Goal: Task Accomplishment & Management: Use online tool/utility

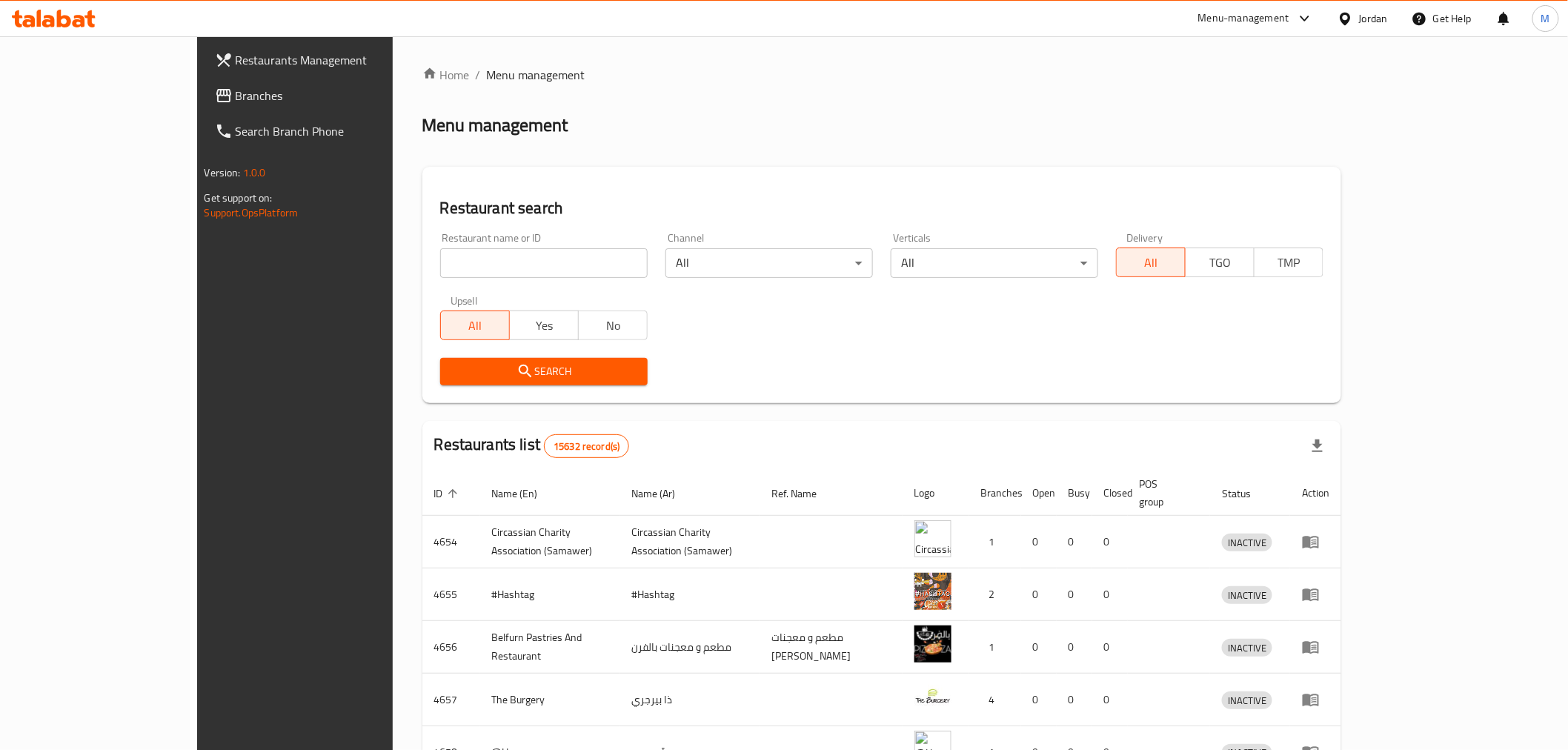
click at [440, 269] on input "search" at bounding box center [544, 263] width 208 height 30
click button "Search" at bounding box center [544, 372] width 208 height 27
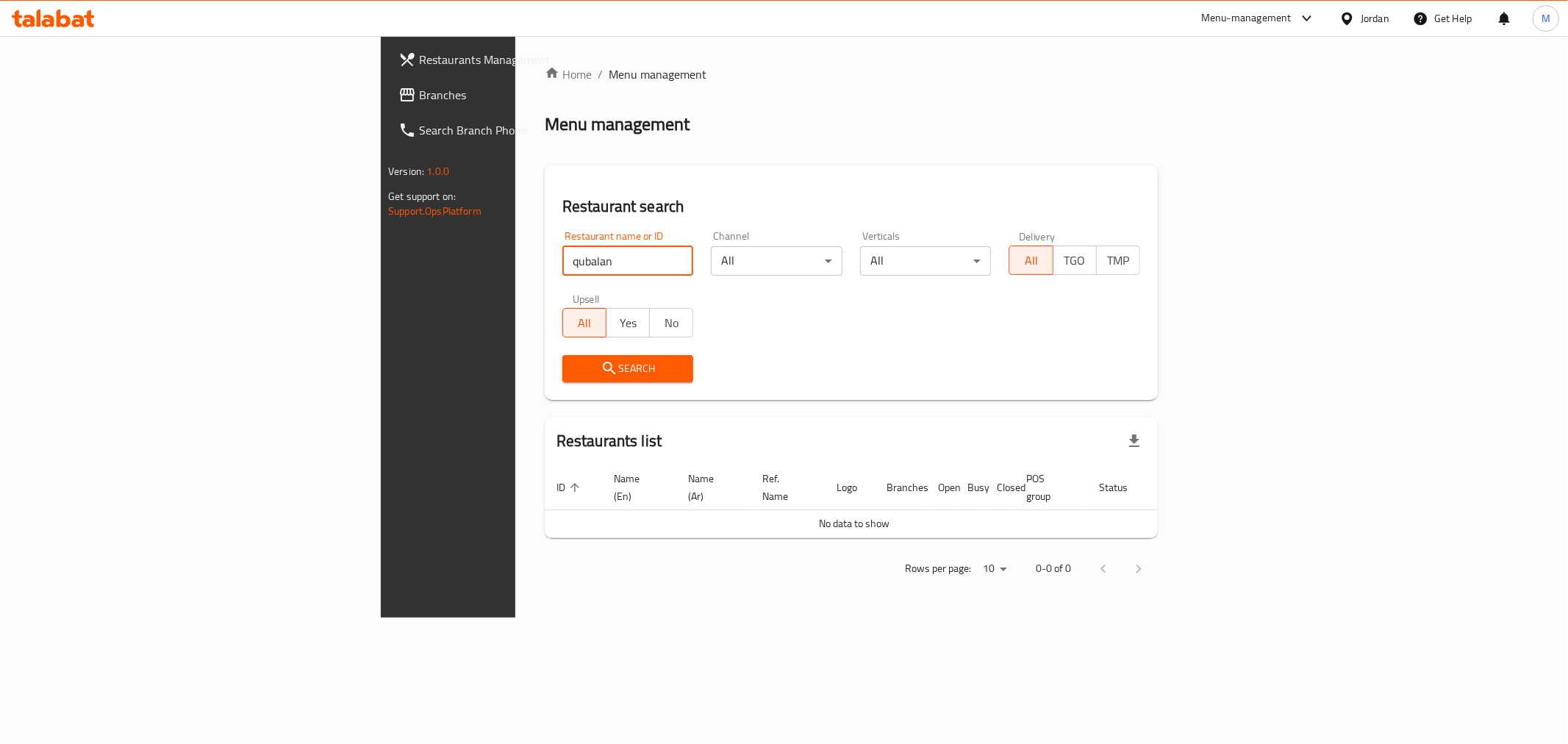
drag, startPoint x: 375, startPoint y: 268, endPoint x: 251, endPoint y: 249, distance: 125.4
click at [381, 249] on div "Restaurants Management Branches Search Branch Phone Version: 1.0.0 Get support …" at bounding box center [784, 327] width 807 height 581
type input "قبلان"
click button "Search" at bounding box center [627, 369] width 132 height 27
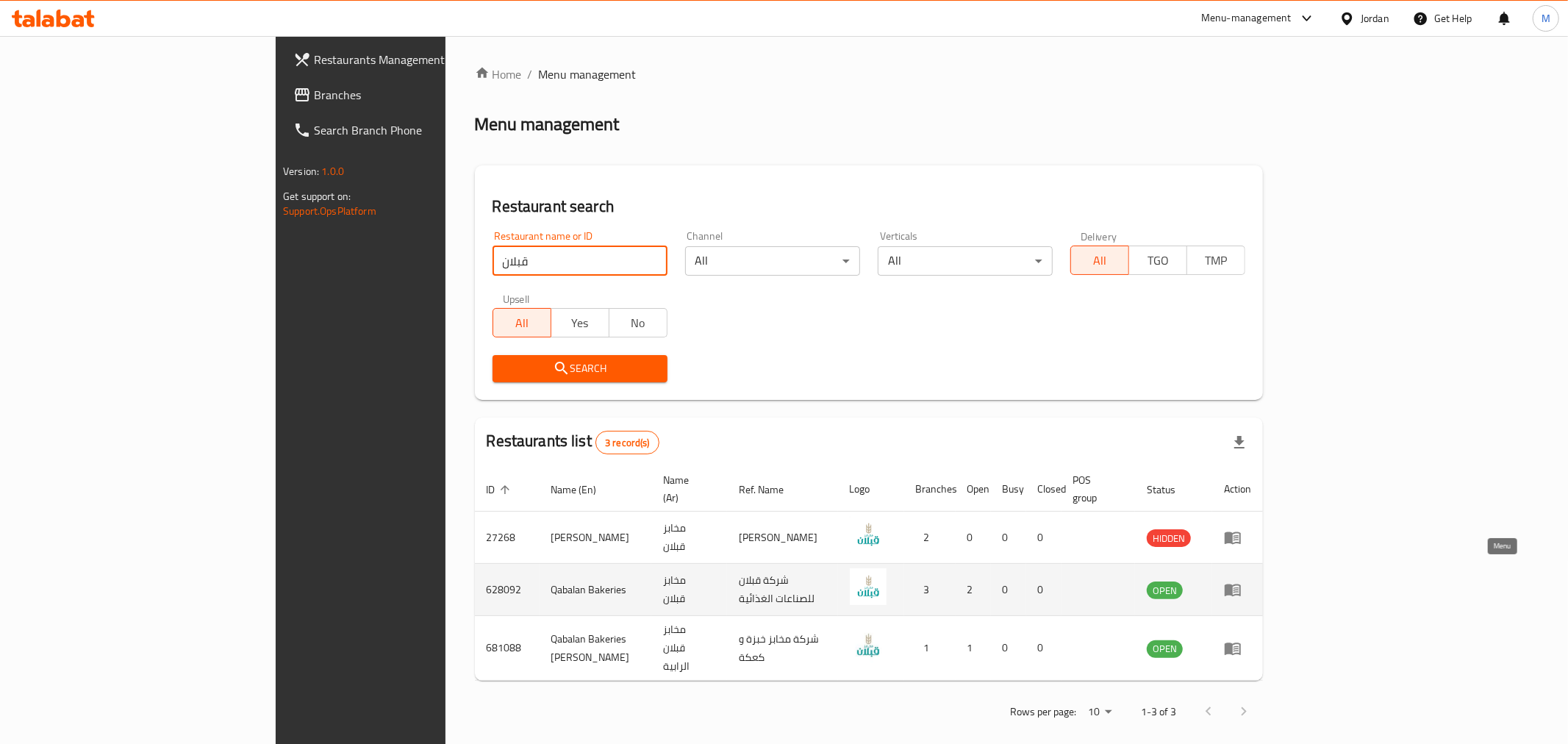
click at [1239, 587] on icon "enhanced table" at bounding box center [1236, 590] width 5 height 6
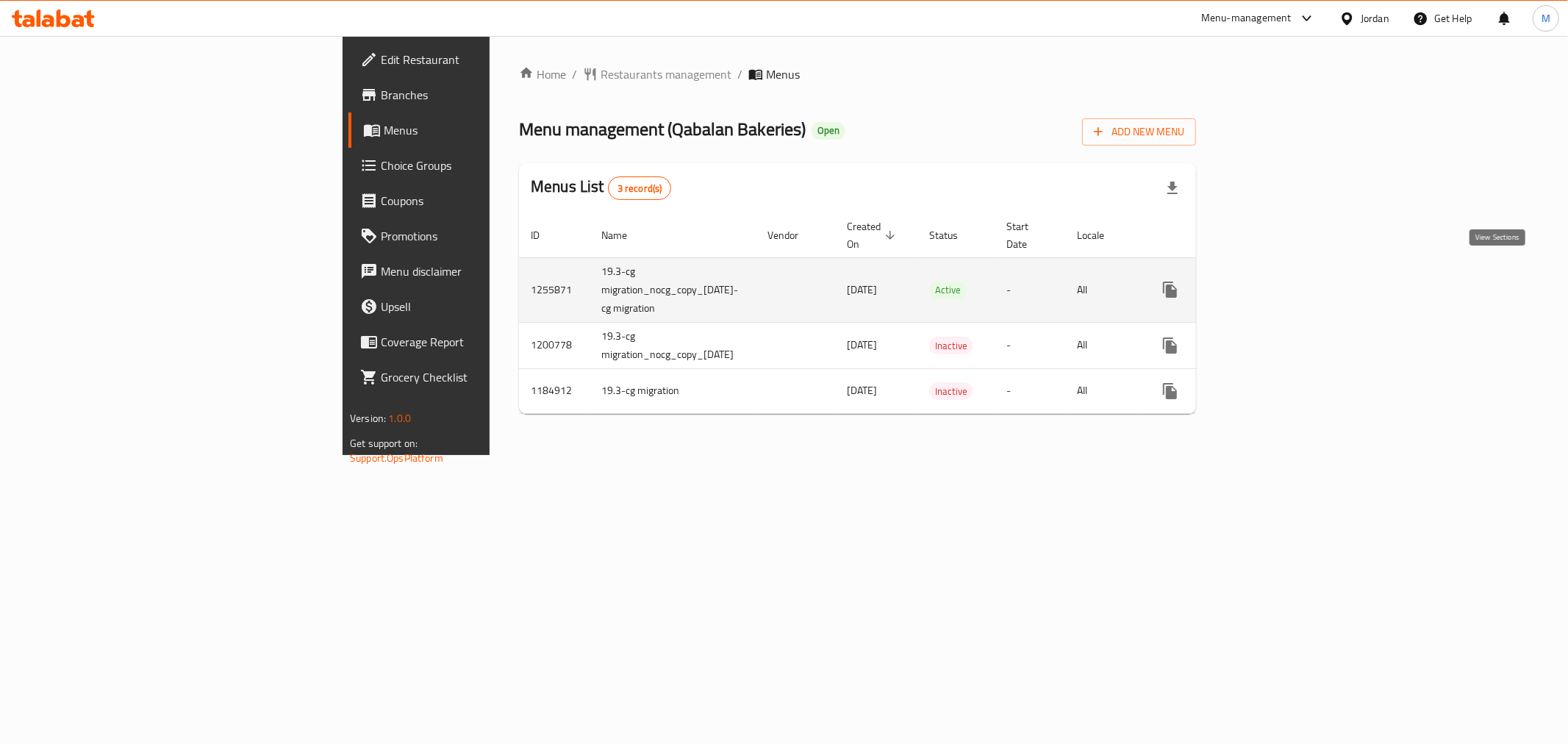
click at [1283, 283] on icon "enhanced table" at bounding box center [1277, 290] width 13 height 13
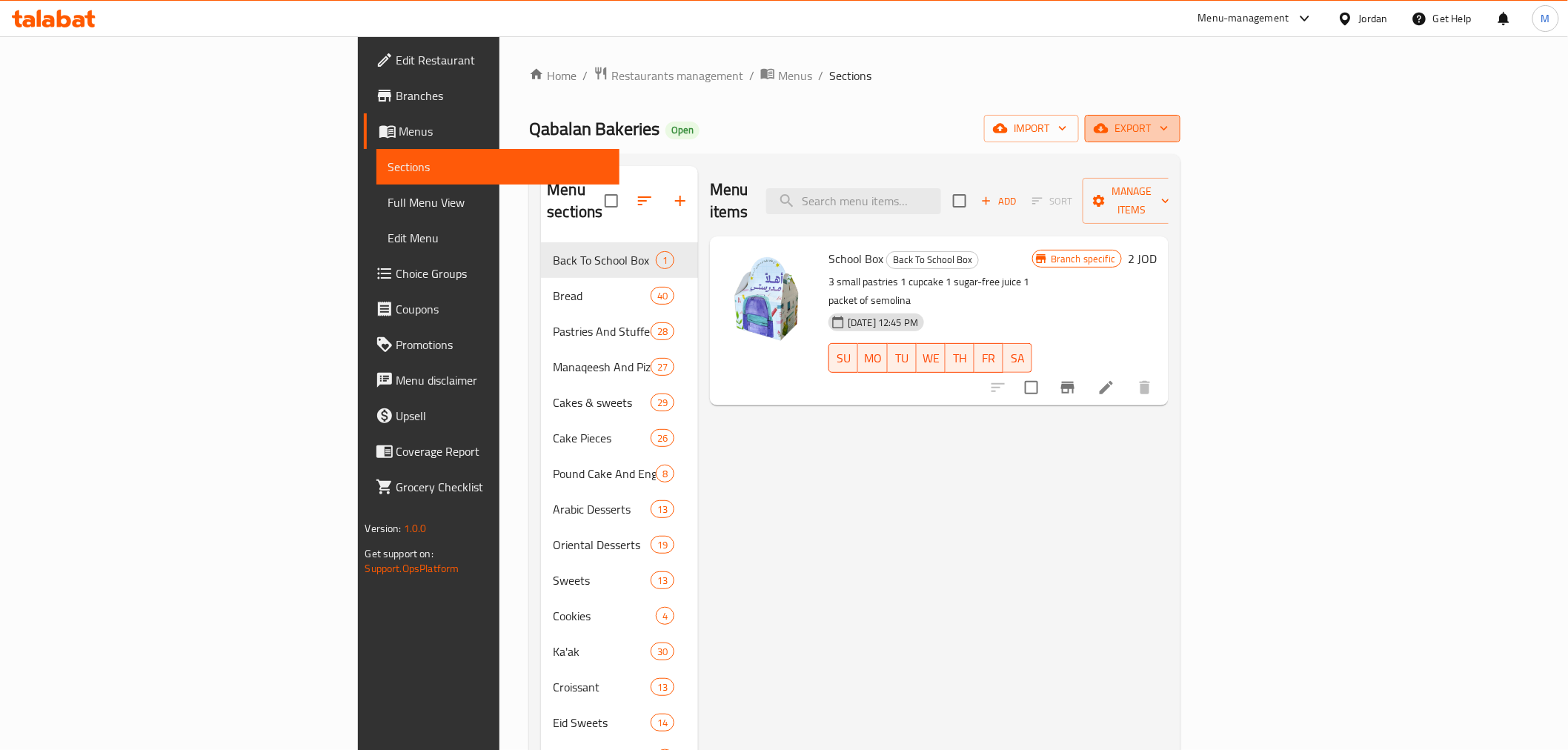
click at [1169, 128] on span "export" at bounding box center [1132, 128] width 72 height 19
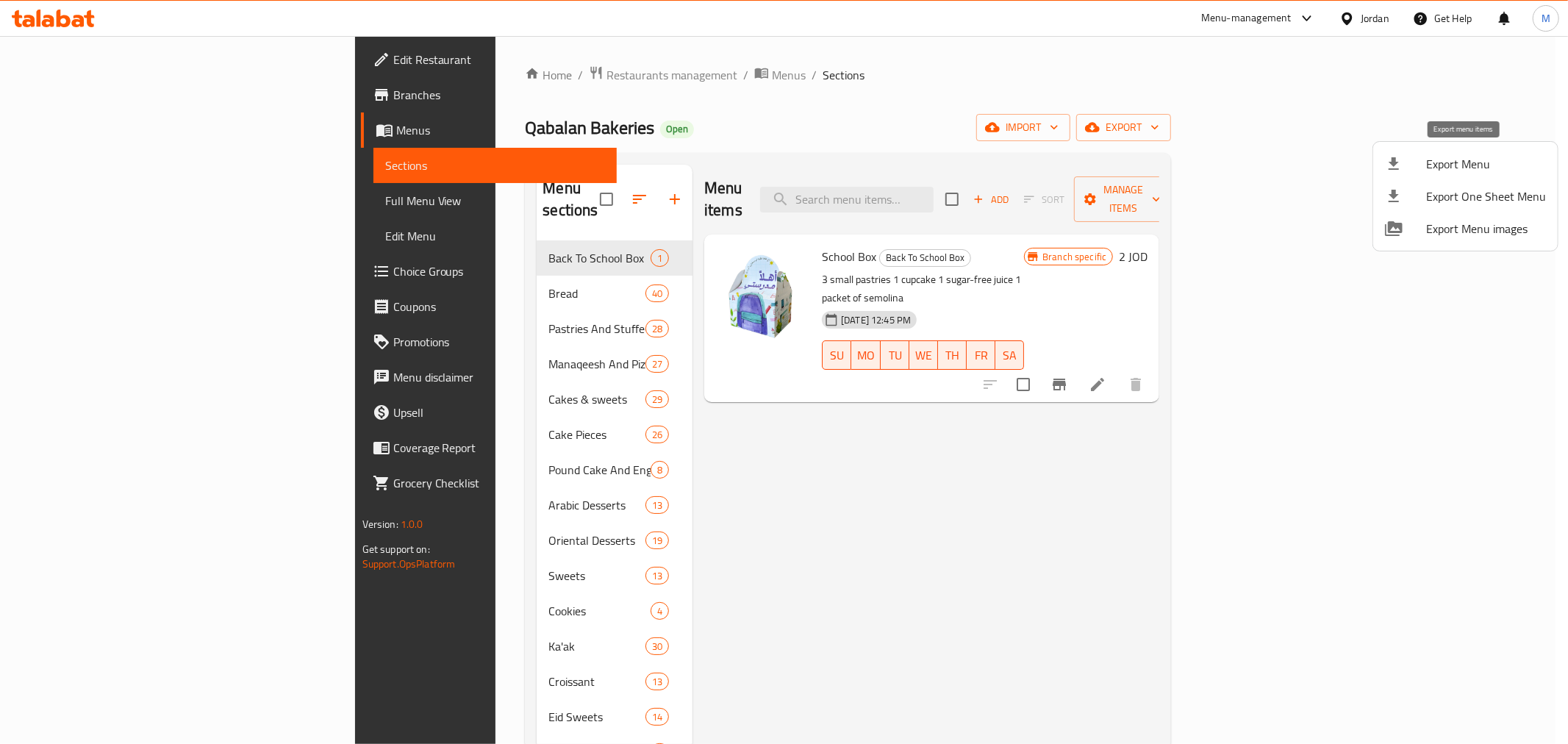
click at [1461, 163] on span "Export Menu" at bounding box center [1486, 163] width 120 height 18
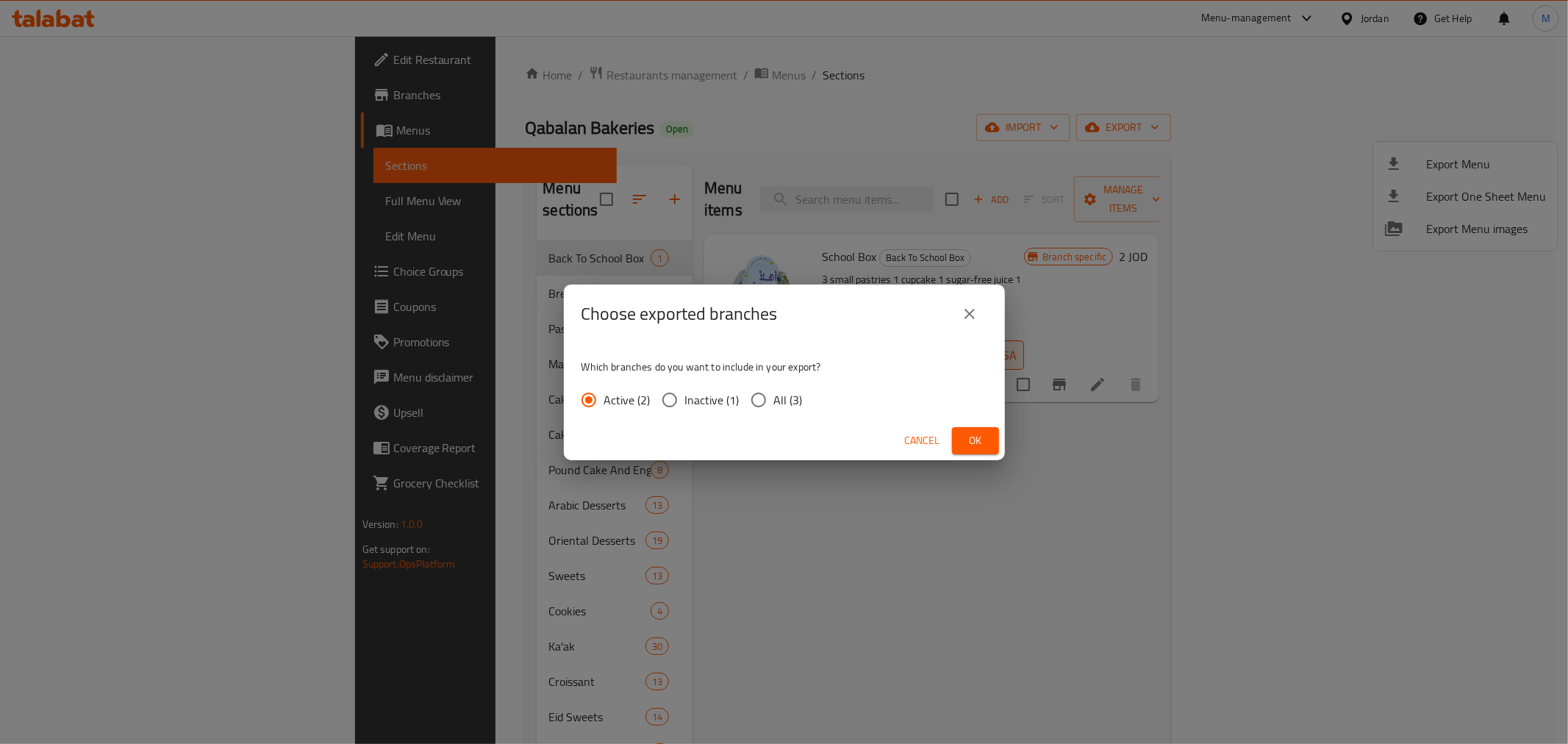
drag, startPoint x: 761, startPoint y: 401, endPoint x: 881, endPoint y: 414, distance: 120.7
click at [761, 401] on input "All (3)" at bounding box center [758, 400] width 31 height 31
radio input "true"
click at [962, 442] on button "Ok" at bounding box center [976, 441] width 47 height 27
